Goal: Task Accomplishment & Management: Use online tool/utility

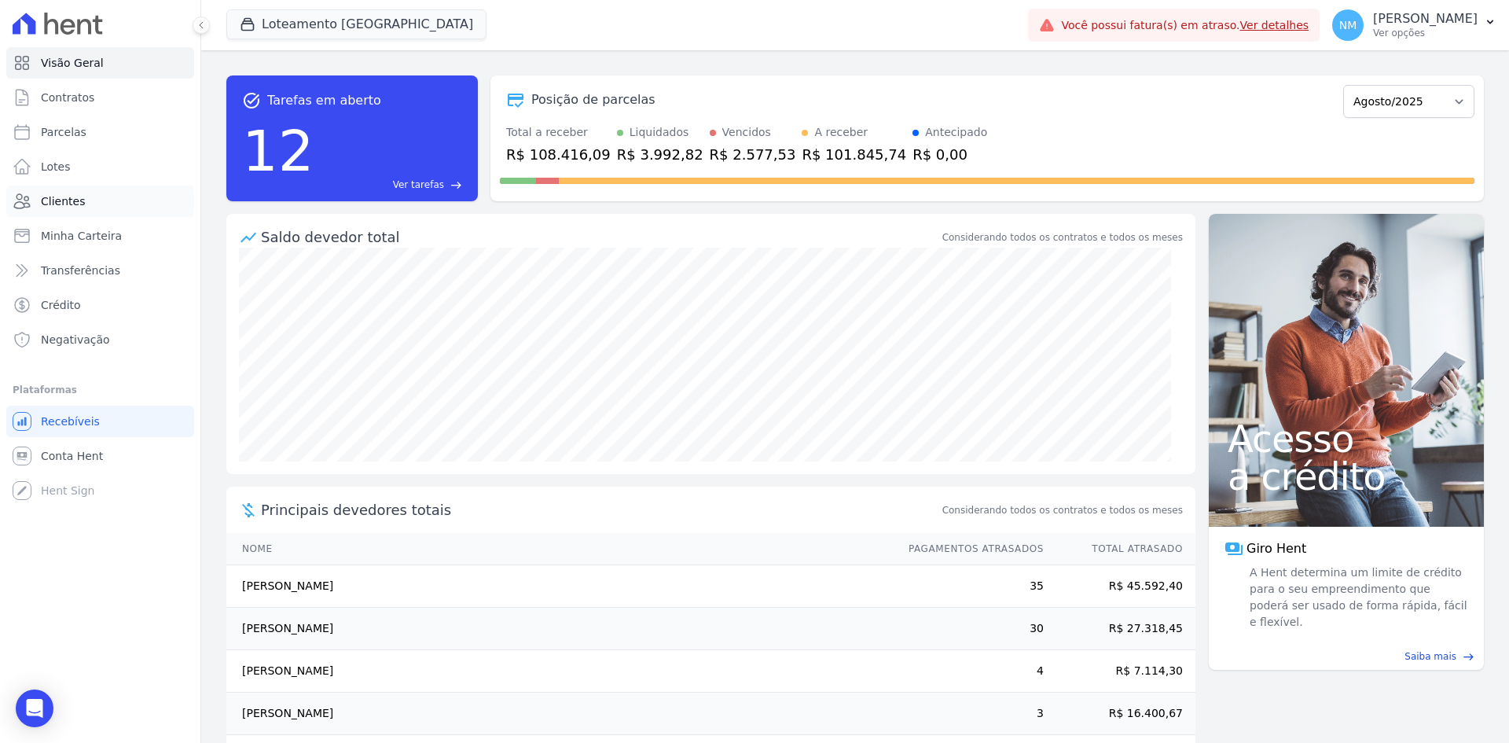
click at [68, 201] on span "Clientes" at bounding box center [63, 201] width 44 height 16
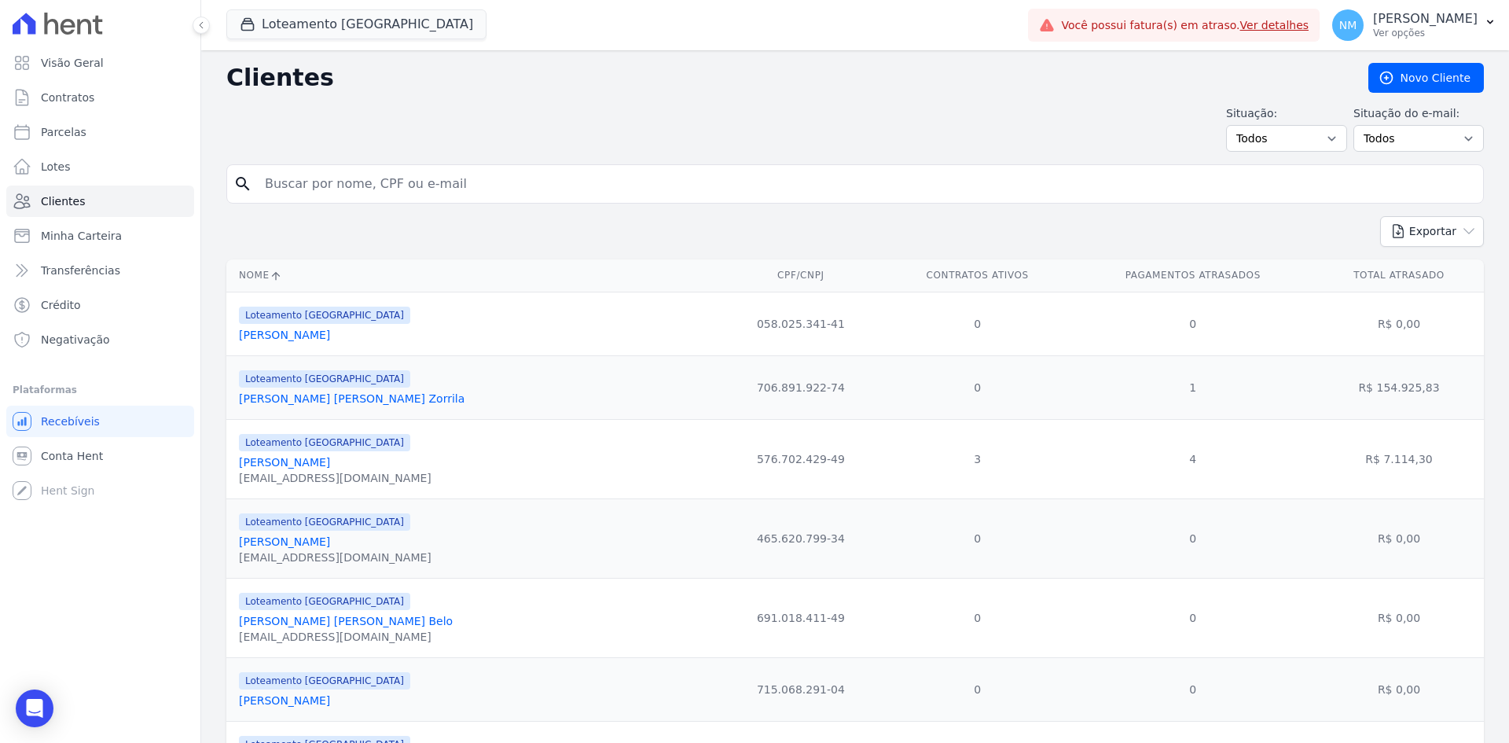
click at [346, 188] on input "search" at bounding box center [865, 183] width 1221 height 31
type input "edno"
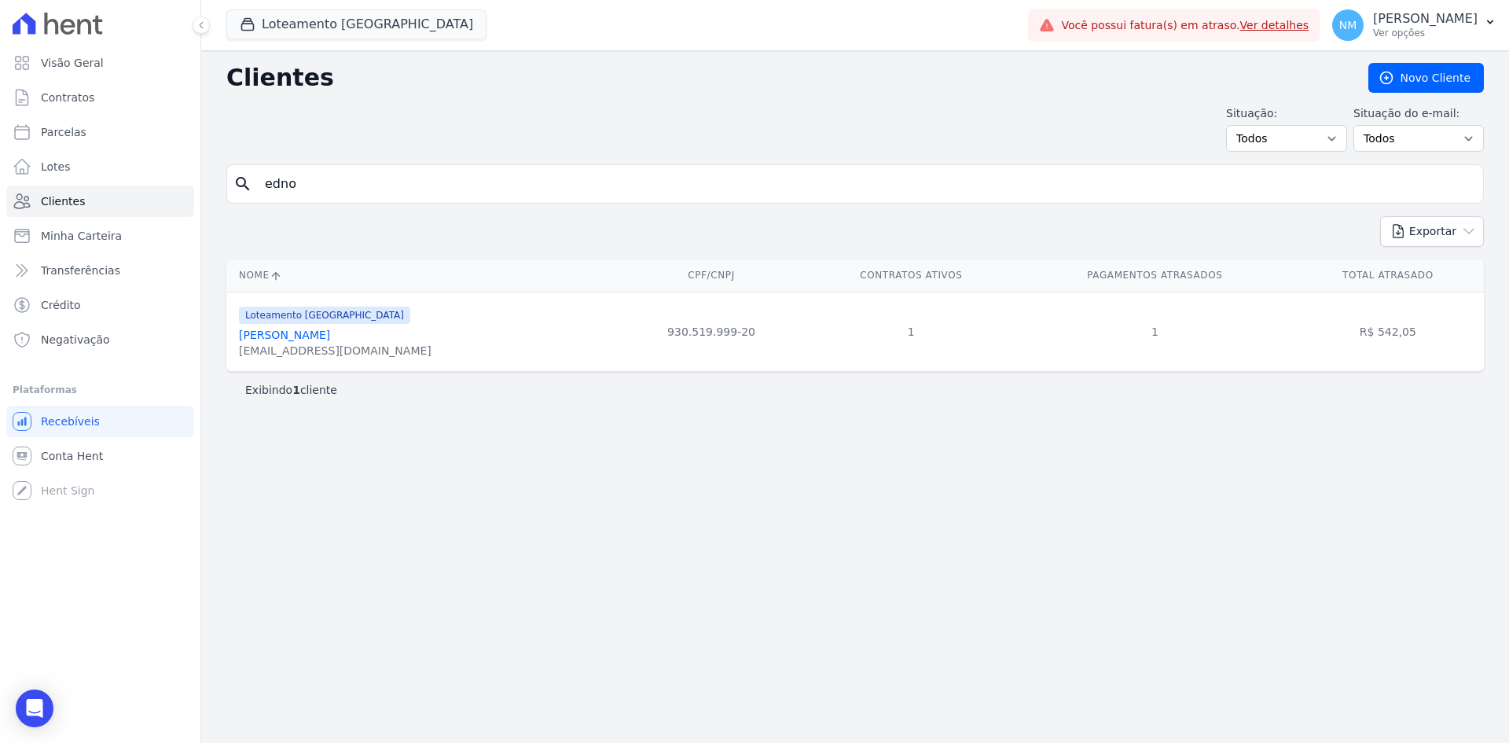
click at [330, 338] on link "[PERSON_NAME]" at bounding box center [284, 334] width 91 height 13
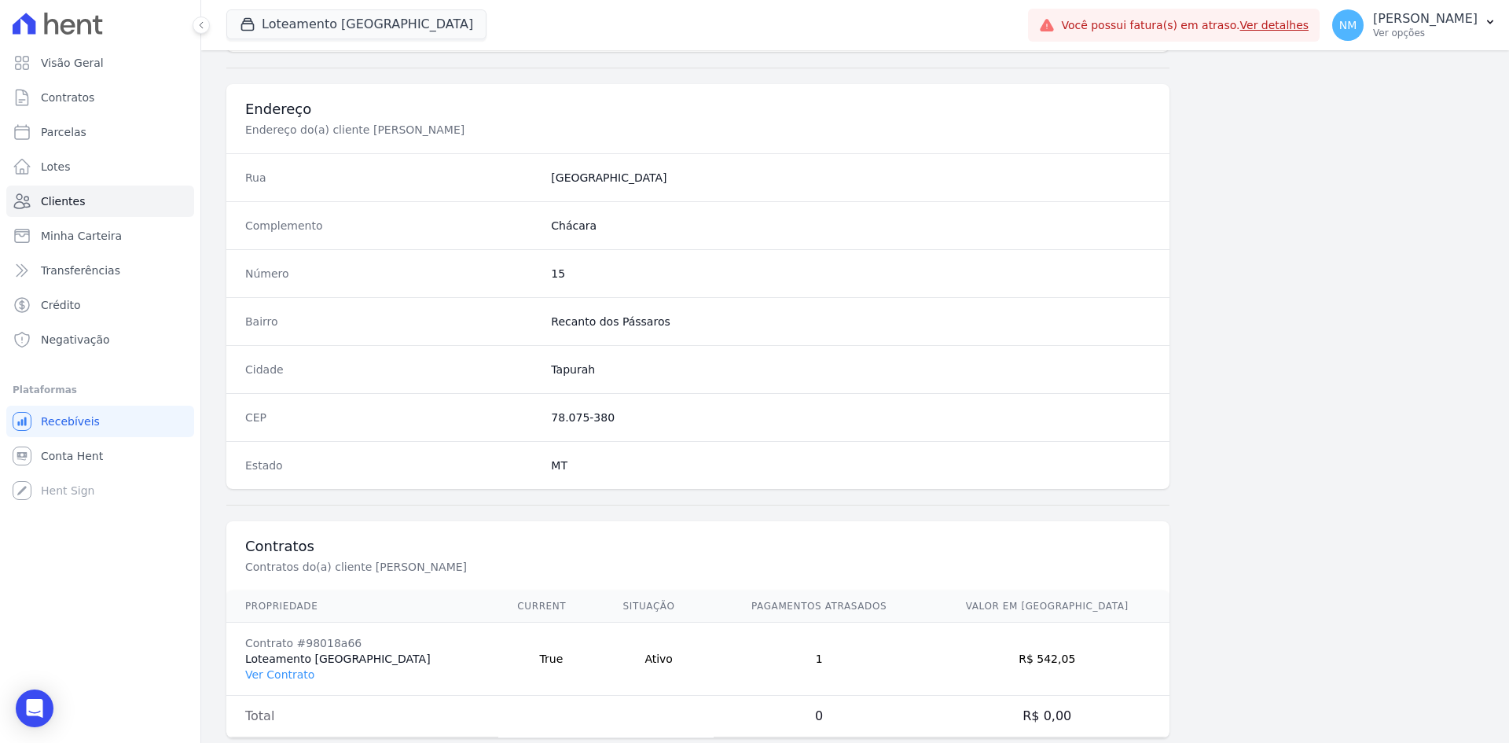
scroll to position [728, 0]
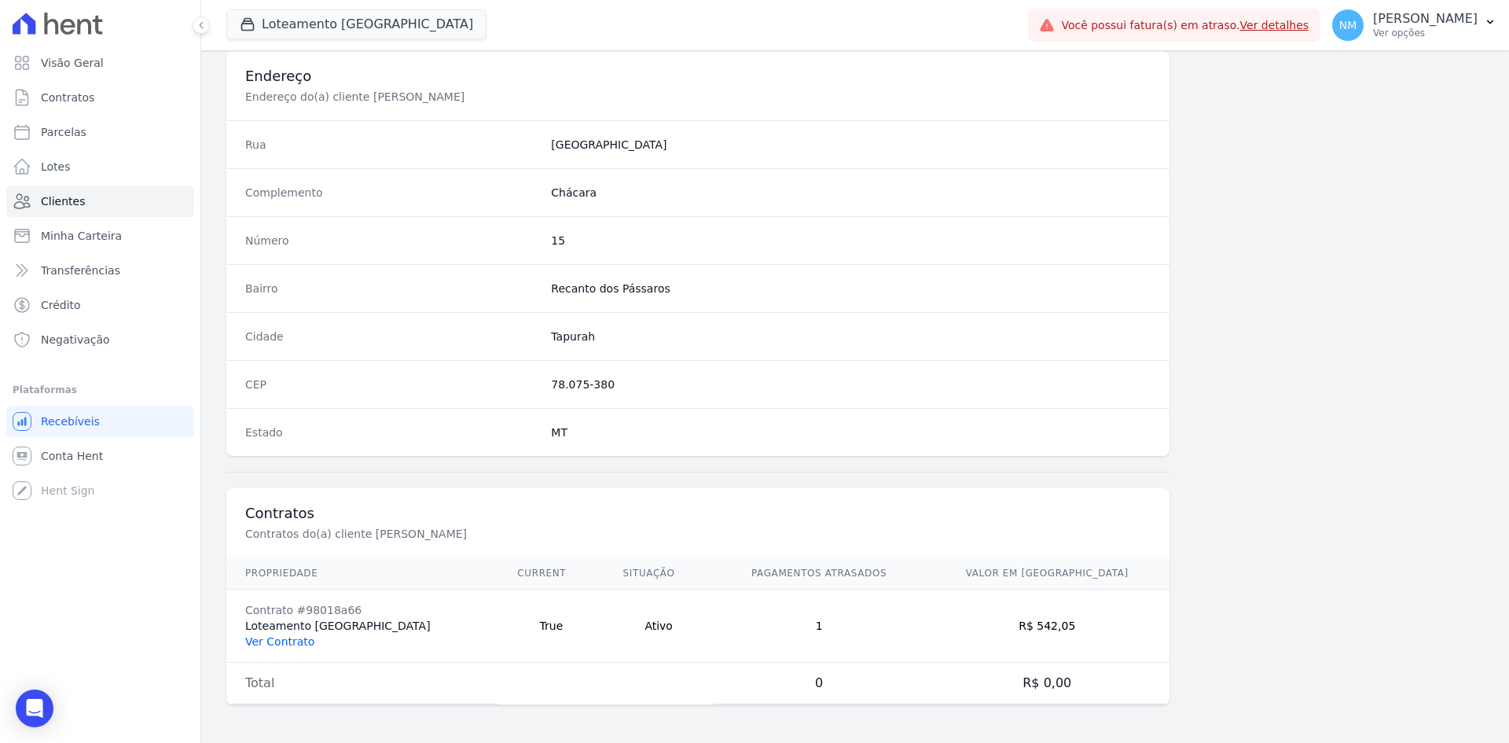
click at [282, 639] on link "Ver Contrato" at bounding box center [279, 641] width 69 height 13
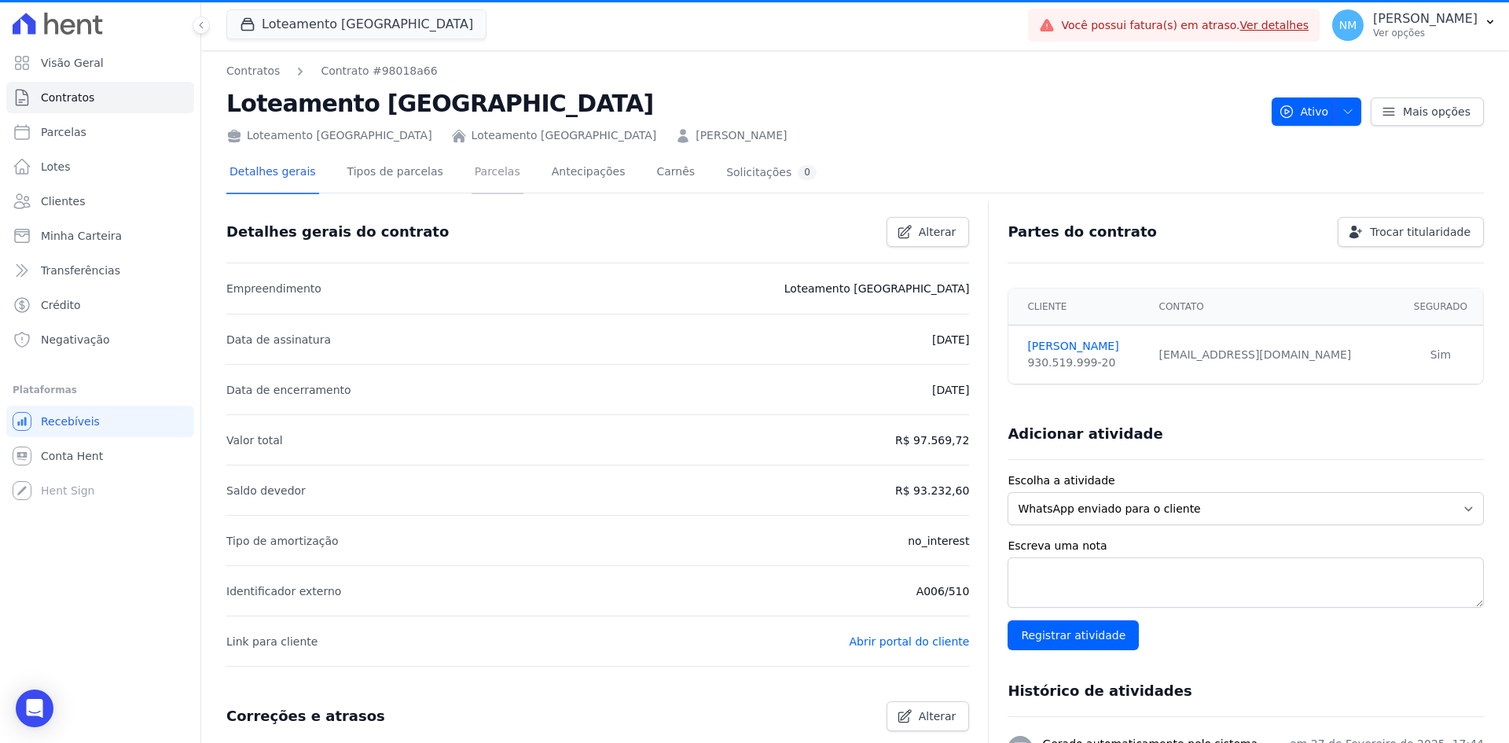
click at [475, 172] on link "Parcelas" at bounding box center [497, 173] width 52 height 42
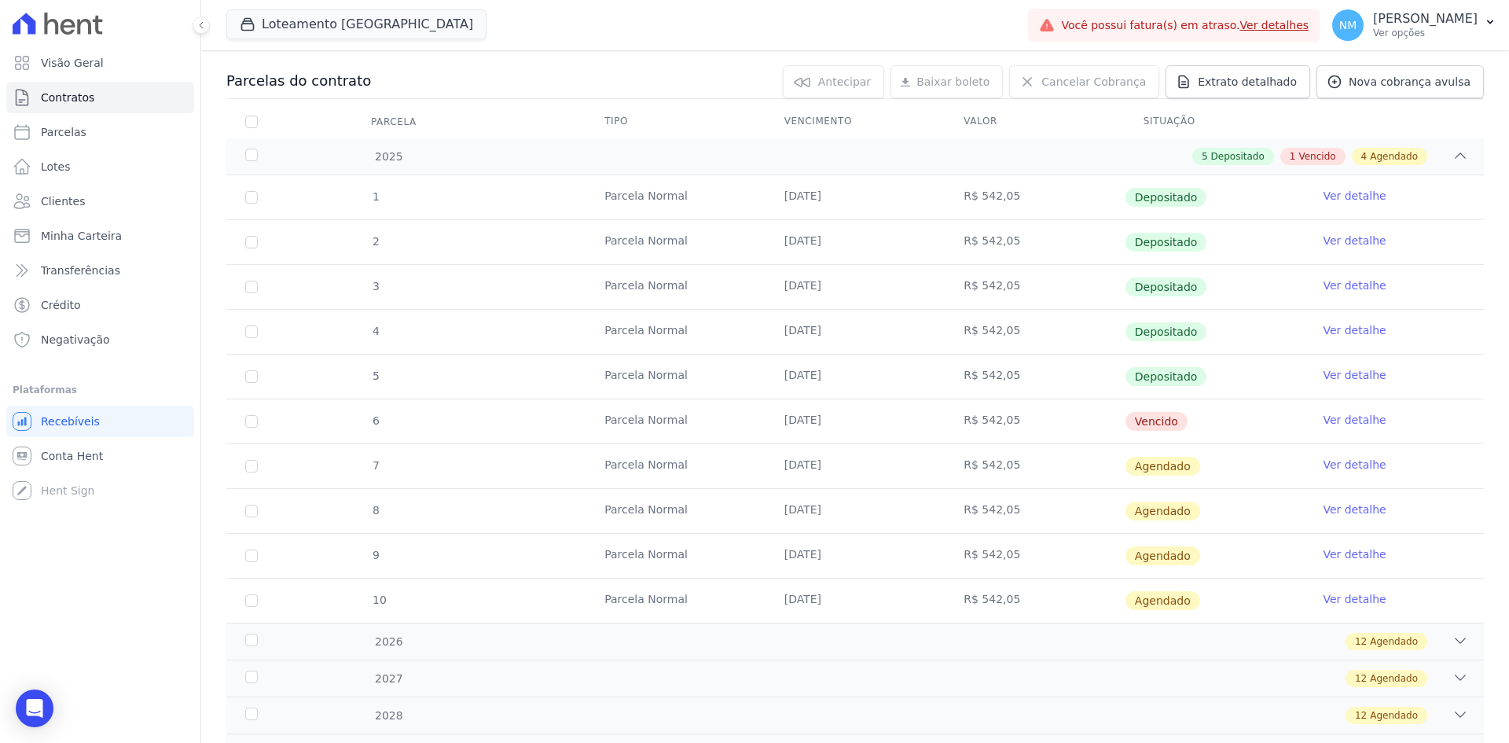
scroll to position [157, 0]
click at [1336, 419] on link "Ver detalhe" at bounding box center [1353, 419] width 63 height 16
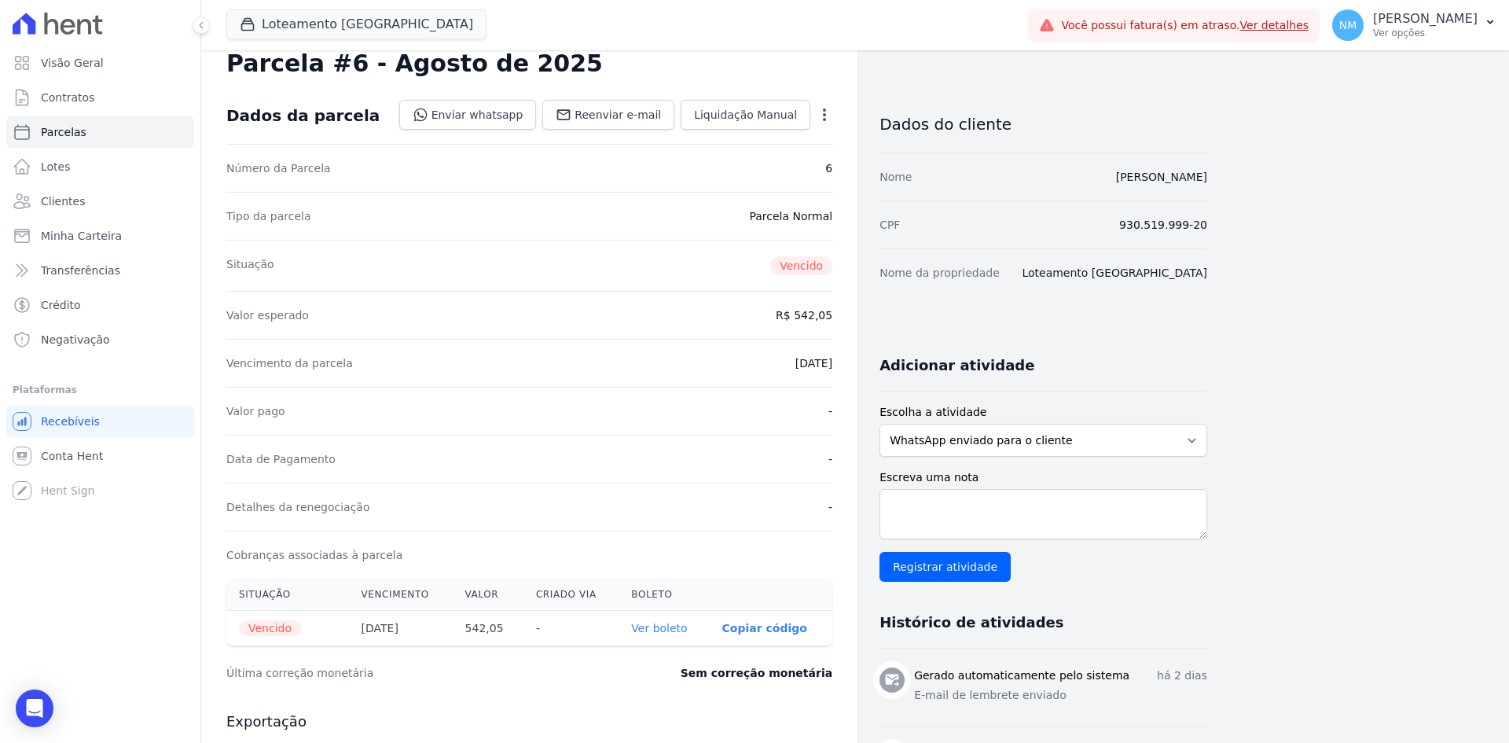
scroll to position [79, 0]
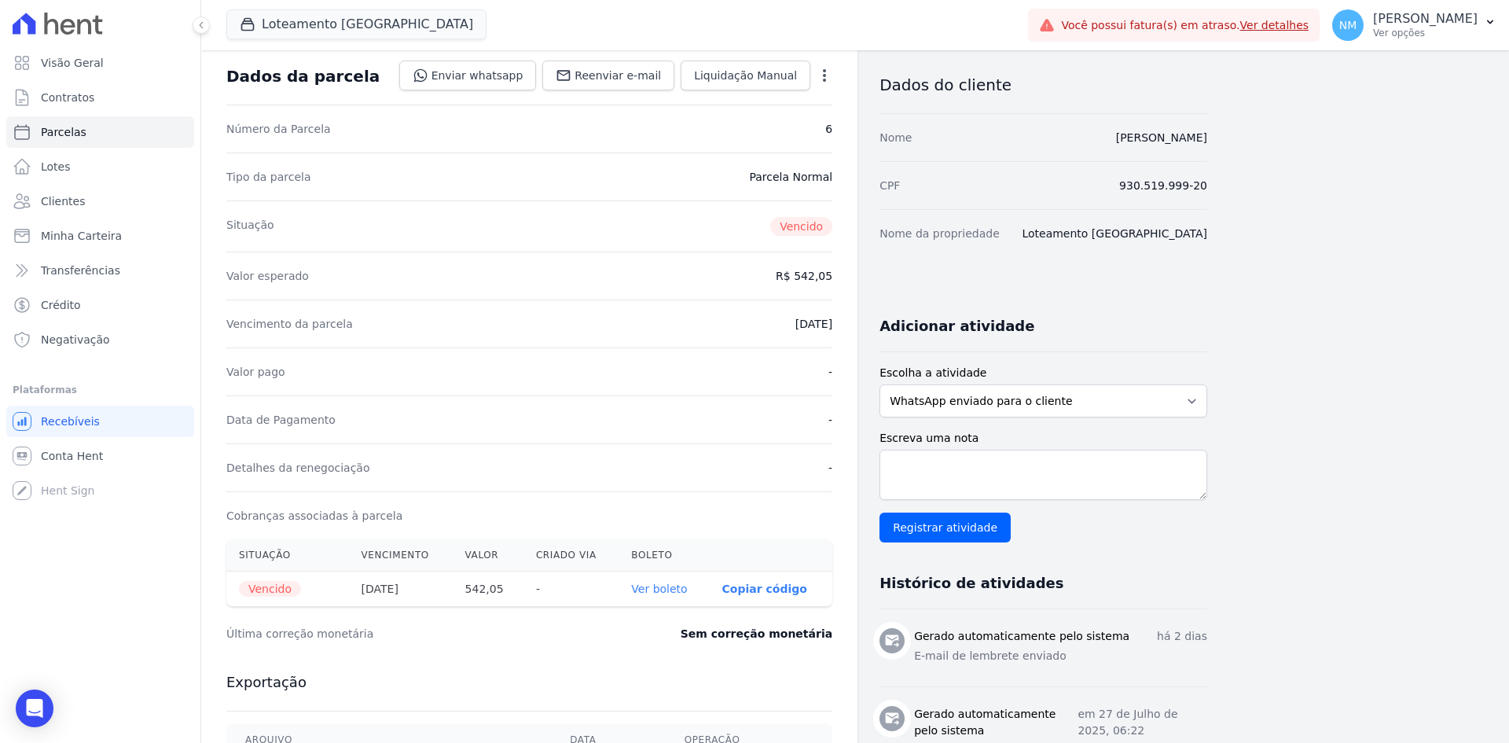
click at [675, 590] on link "Ver boleto" at bounding box center [659, 588] width 56 height 13
click at [765, 589] on p "Copiar código" at bounding box center [764, 588] width 85 height 13
